Goal: Navigation & Orientation: Find specific page/section

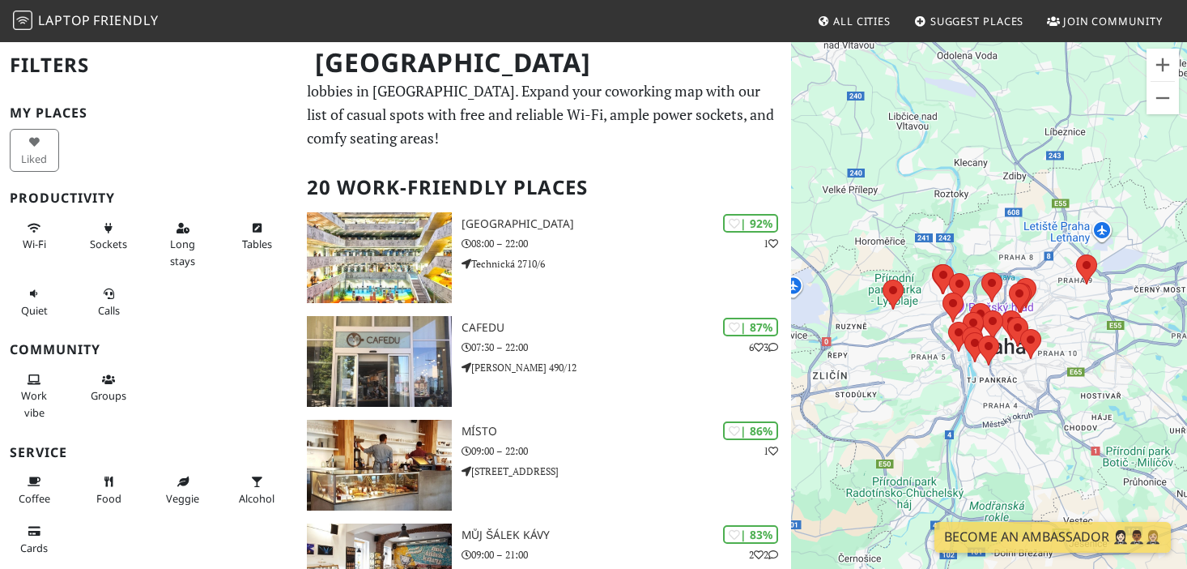
scroll to position [37, 0]
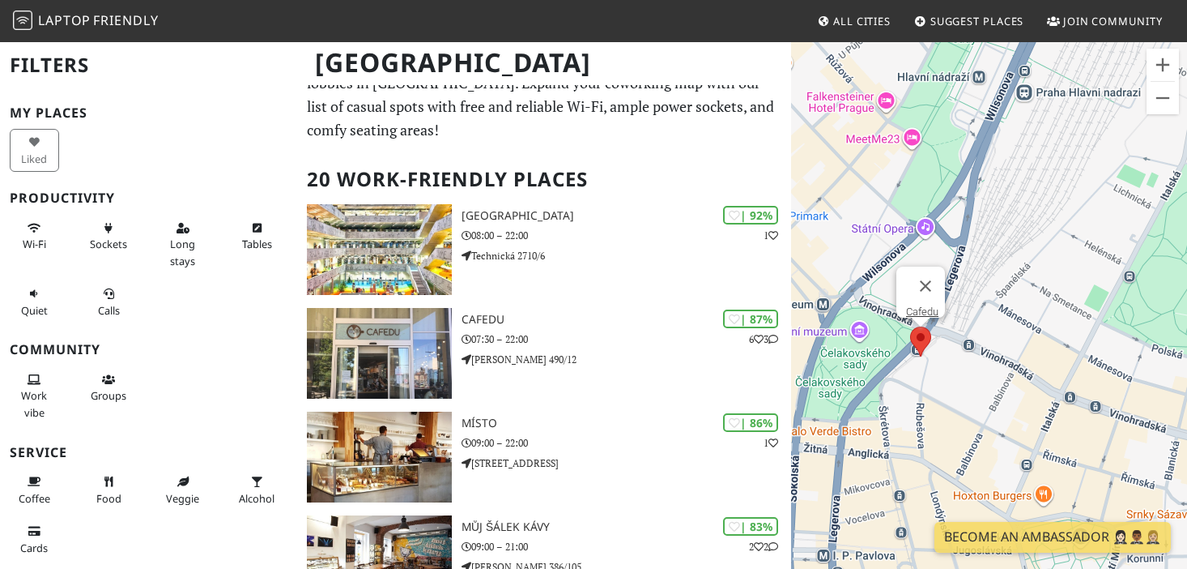
click at [910, 326] on area at bounding box center [910, 326] width 0 height 0
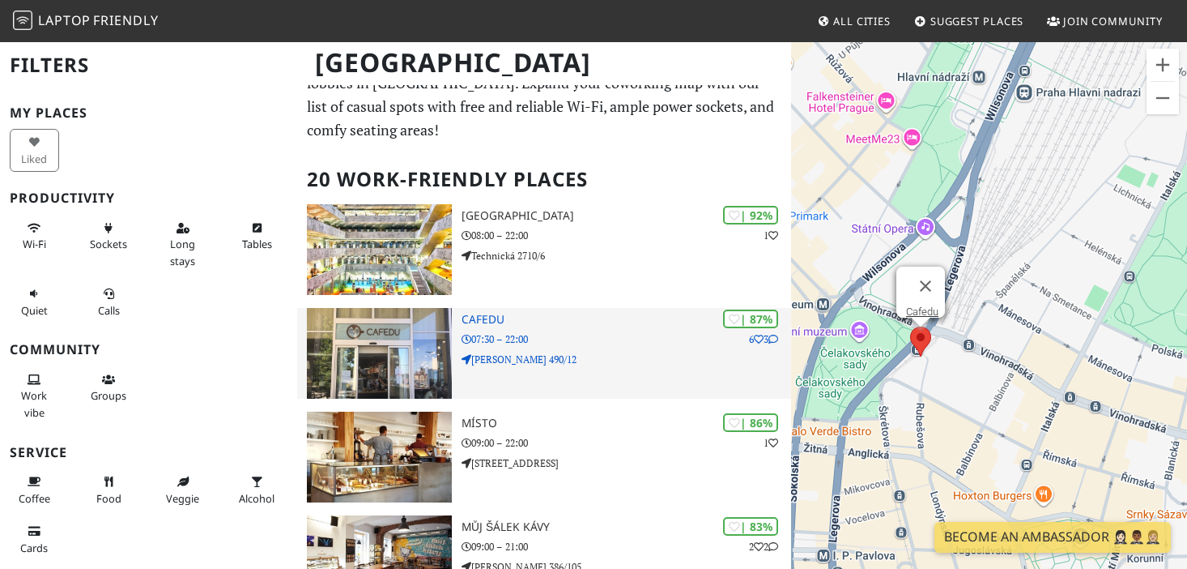
click at [610, 354] on p "[PERSON_NAME] 490/12" at bounding box center [627, 359] width 330 height 15
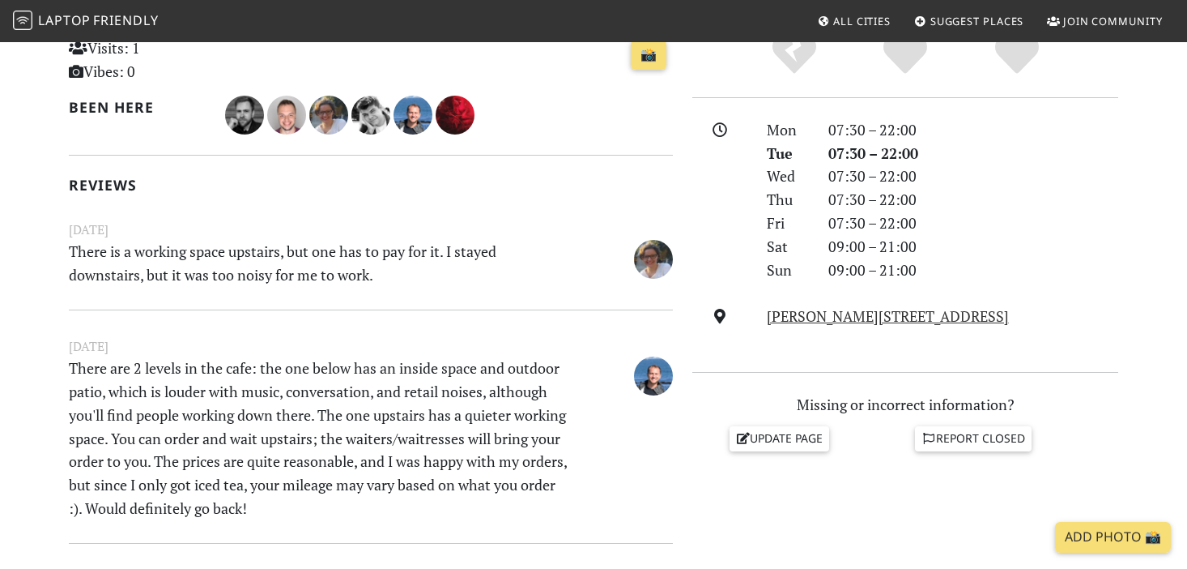
scroll to position [423, 0]
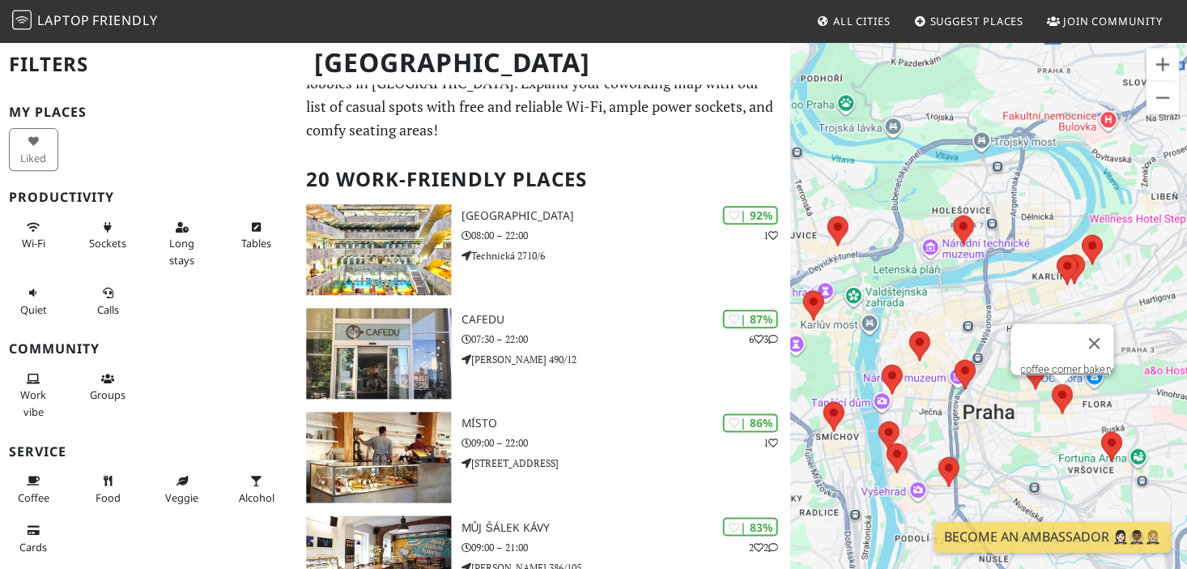
scroll to position [37, 0]
